Goal: Transaction & Acquisition: Download file/media

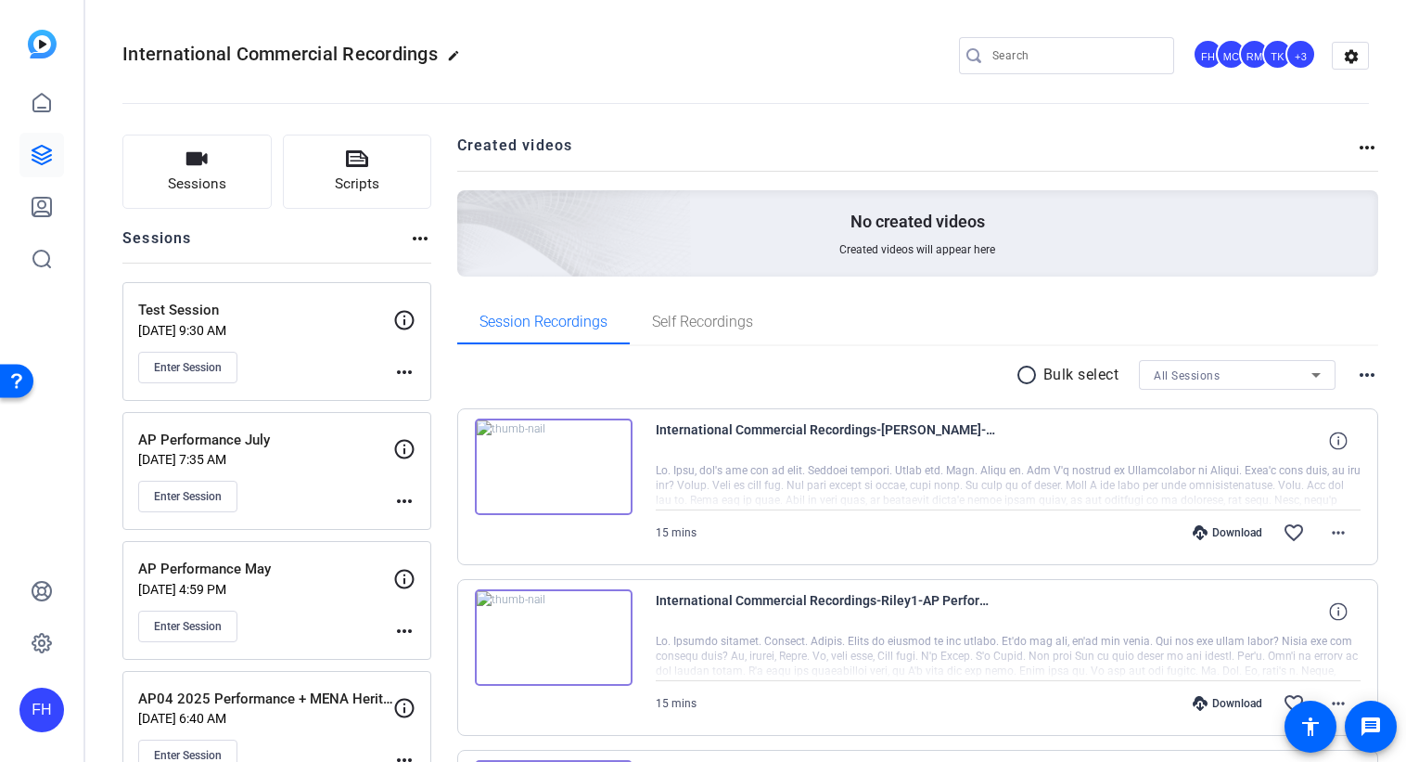
scroll to position [143, 0]
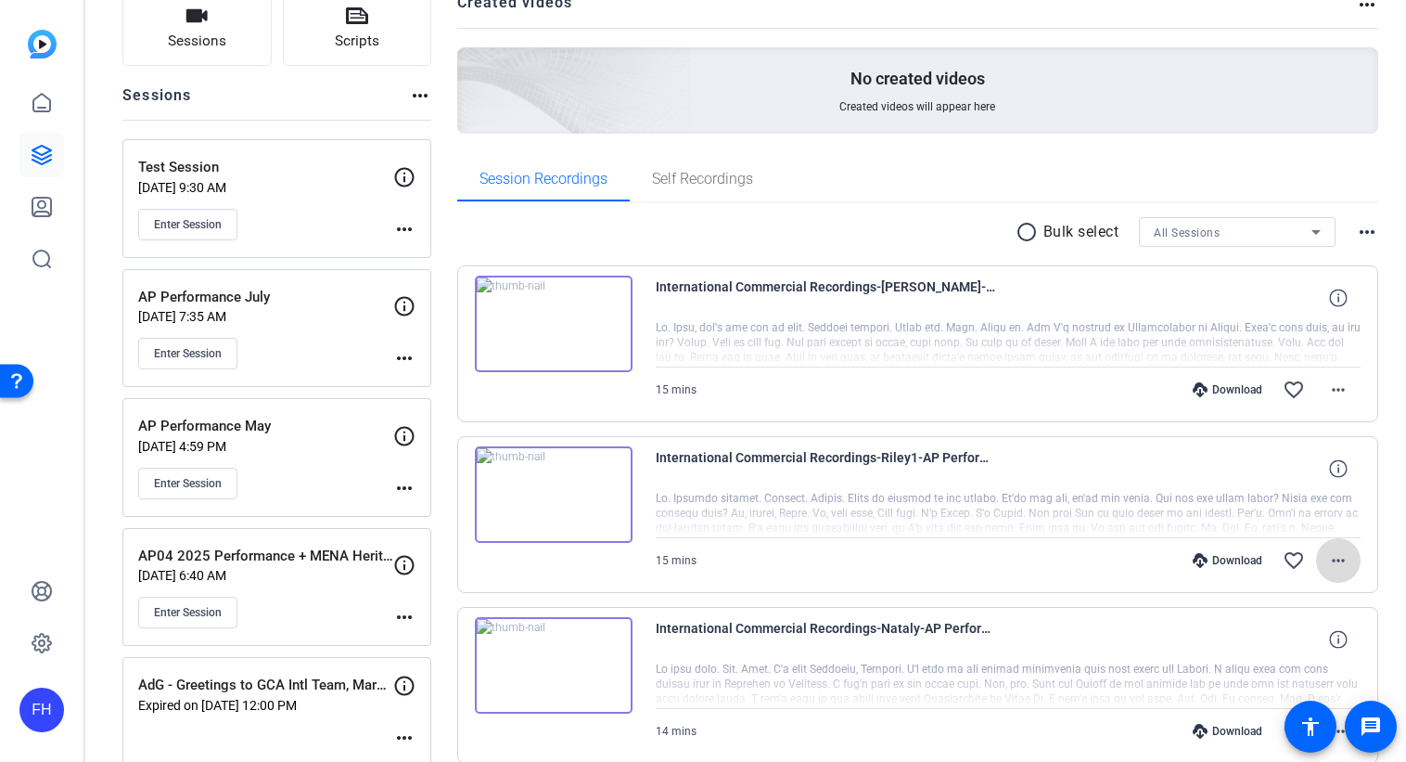
click at [1338, 564] on mat-icon "more_horiz" at bounding box center [1339, 560] width 22 height 22
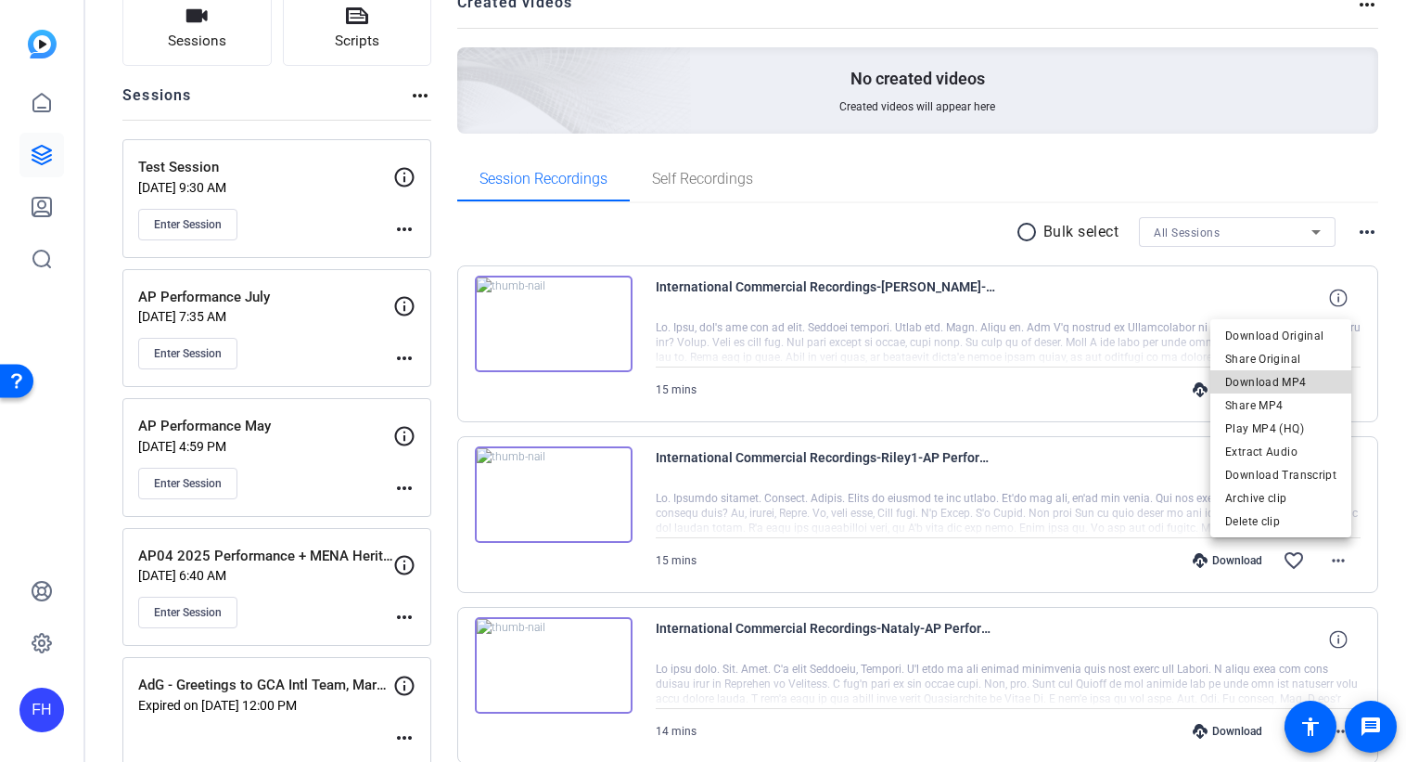
click at [1312, 380] on span "Download MP4" at bounding box center [1281, 381] width 111 height 22
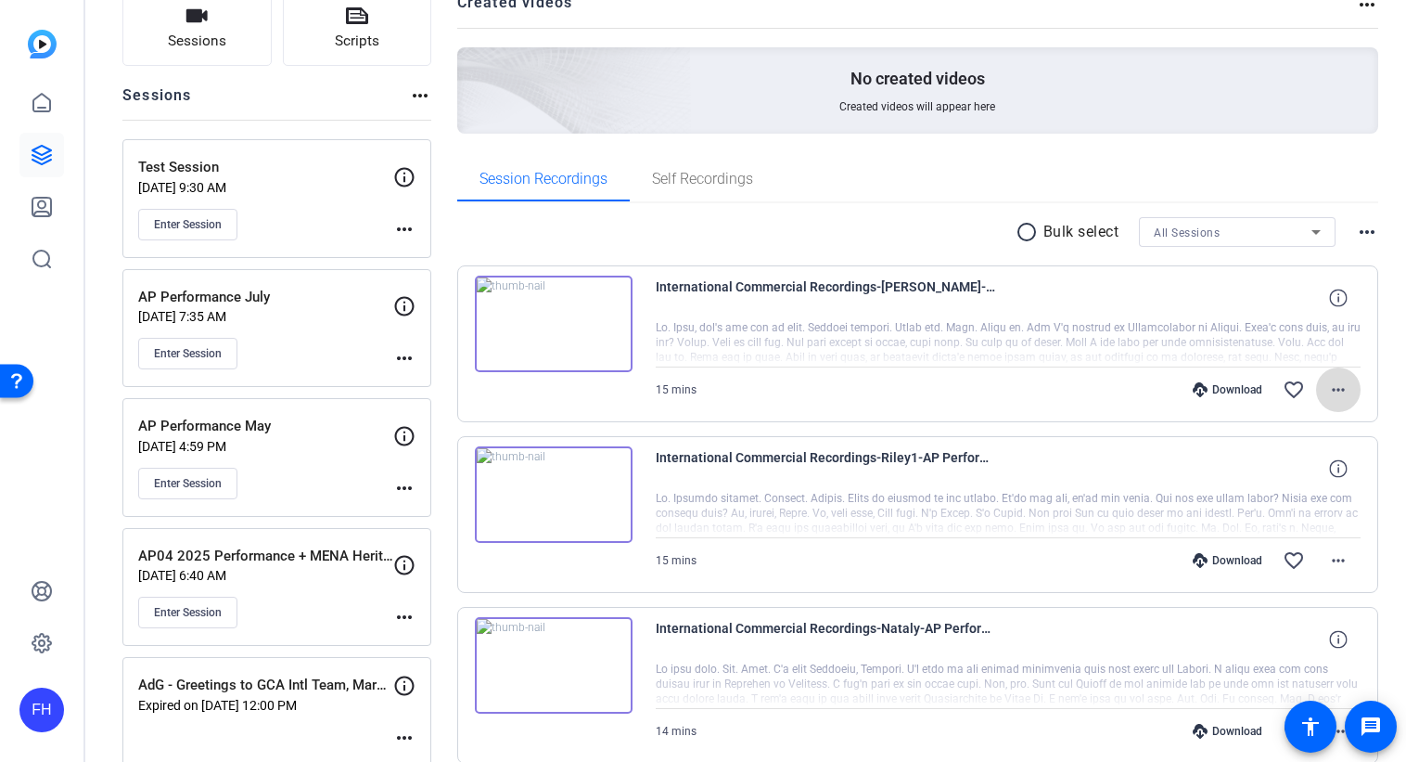
click at [1334, 392] on mat-icon "more_horiz" at bounding box center [1339, 390] width 22 height 22
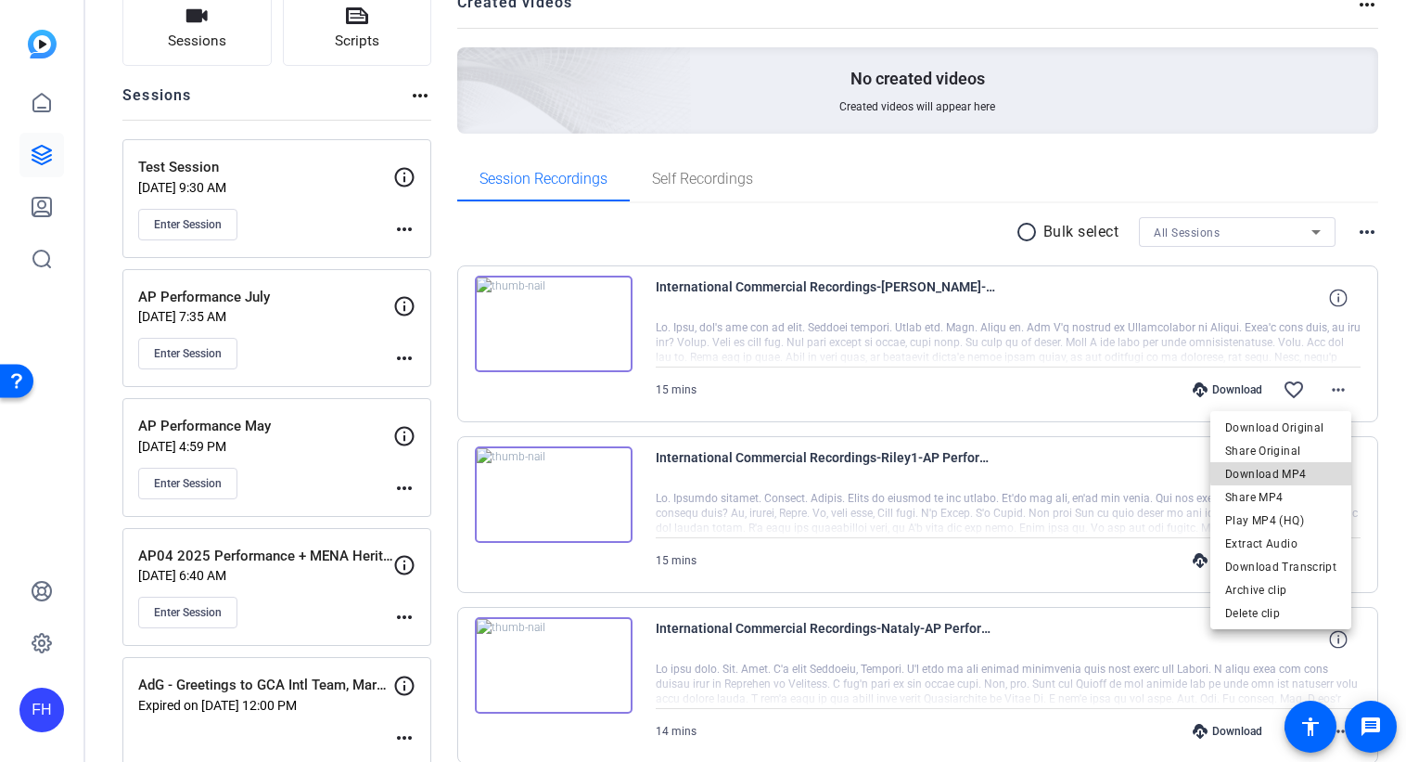
click at [1296, 470] on span "Download MP4" at bounding box center [1281, 474] width 111 height 22
